Goal: Find specific page/section

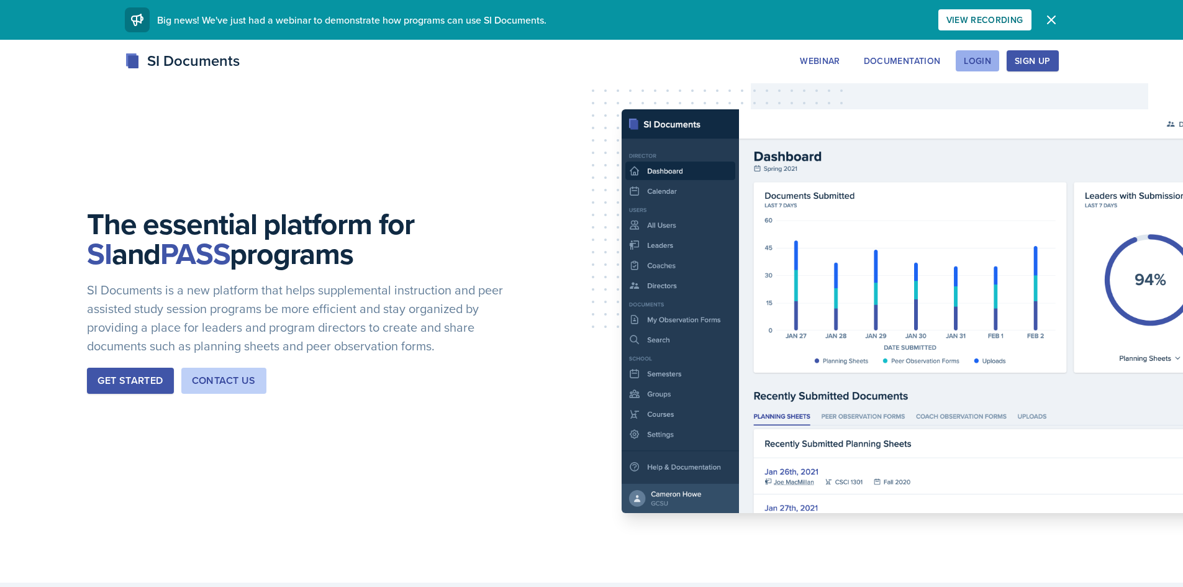
click at [970, 56] on div "Login" at bounding box center [977, 61] width 27 height 10
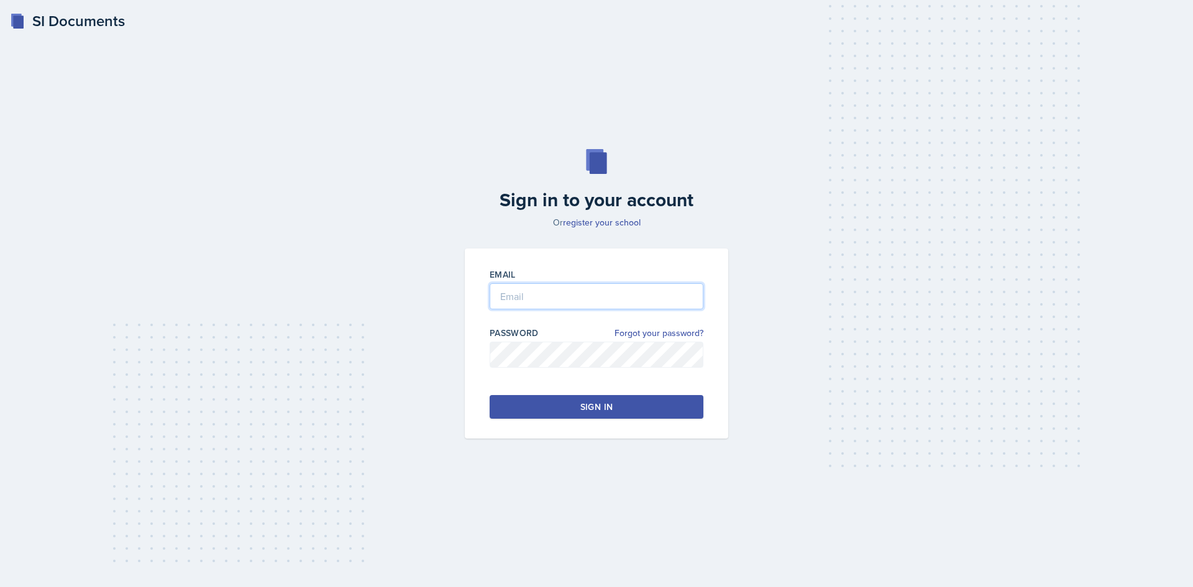
click at [580, 299] on input "email" at bounding box center [596, 296] width 214 height 26
type input "[EMAIL_ADDRESS][DOMAIN_NAME]"
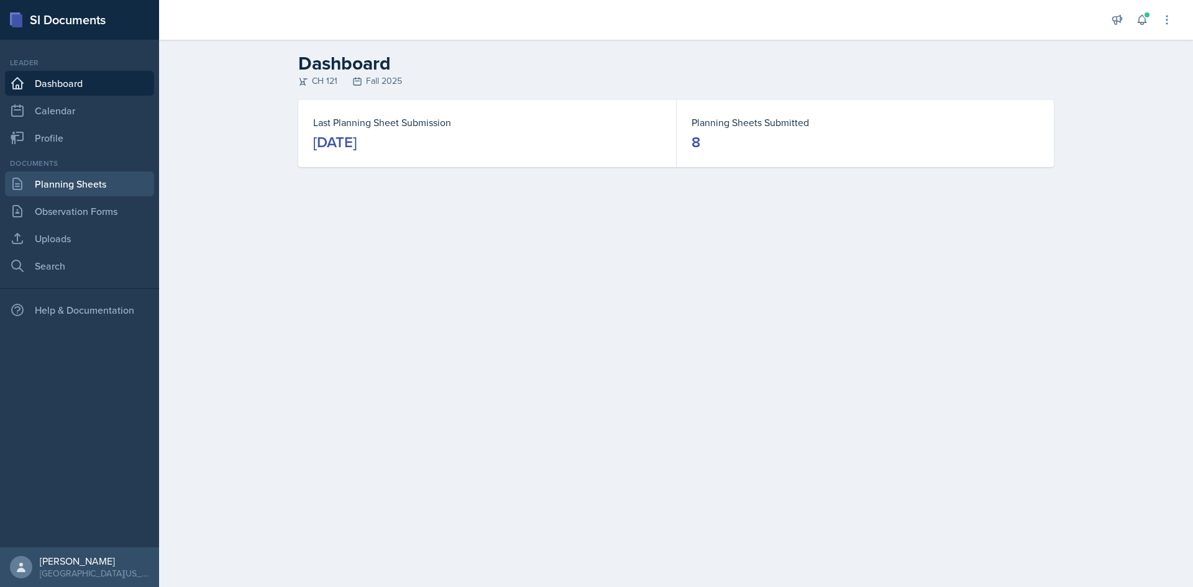
click at [37, 177] on link "Planning Sheets" at bounding box center [79, 183] width 149 height 25
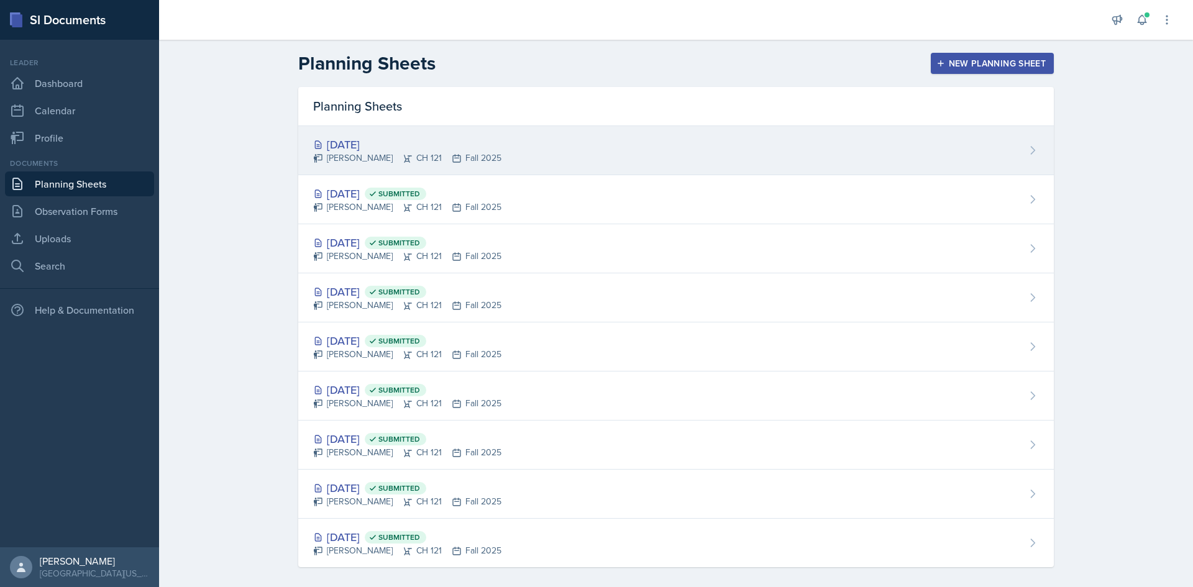
click at [342, 148] on div "[DATE]" at bounding box center [407, 144] width 188 height 17
